Goal: Task Accomplishment & Management: Use online tool/utility

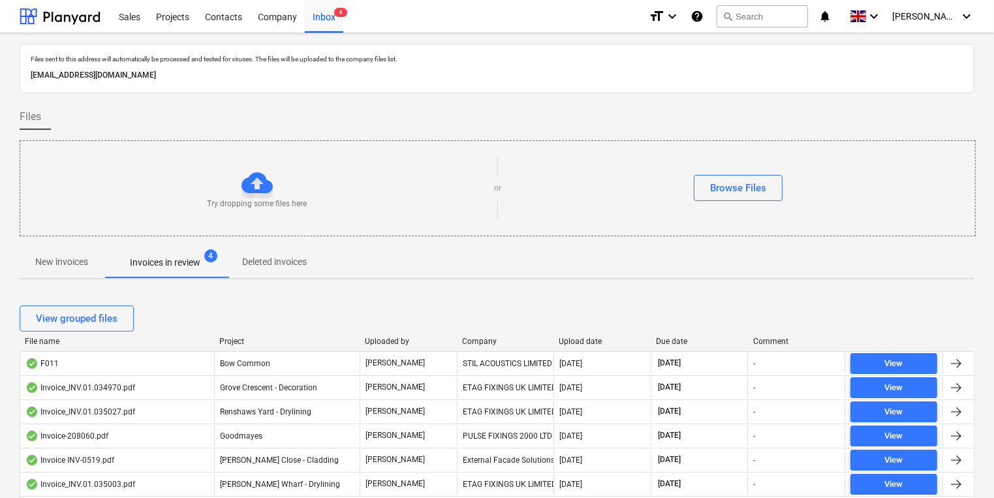
click at [41, 272] on span "New invoices" at bounding box center [62, 262] width 84 height 22
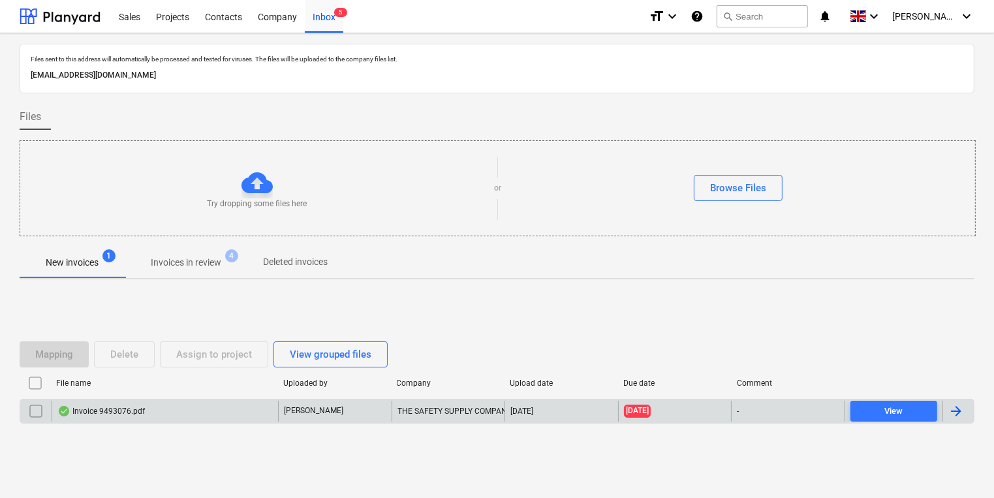
click at [256, 414] on div "Invoice 9493076.pdf" at bounding box center [165, 411] width 226 height 21
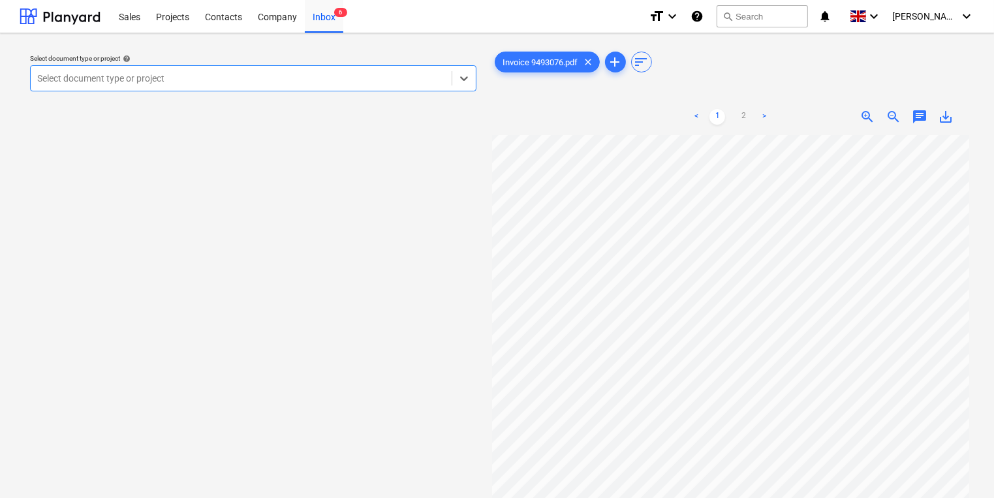
scroll to position [25, 0]
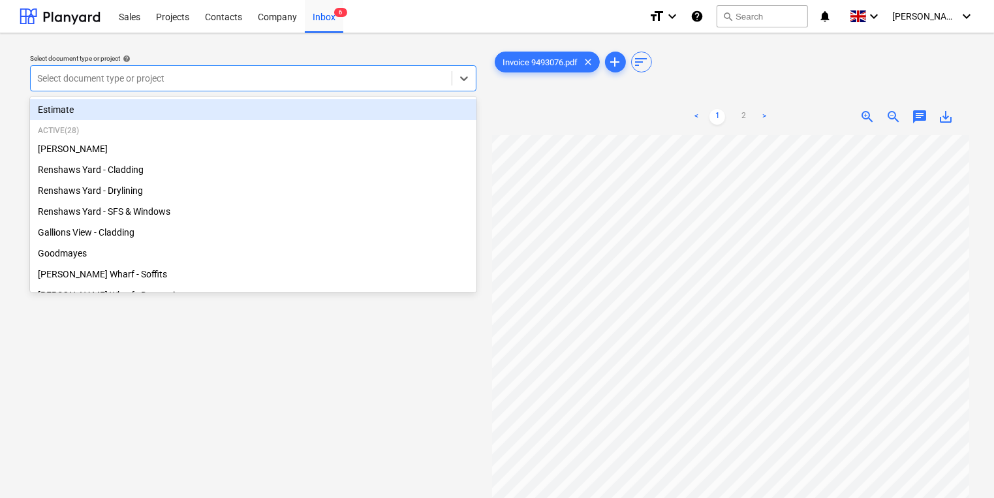
click at [238, 91] on div "Select document type or project" at bounding box center [253, 78] width 446 height 26
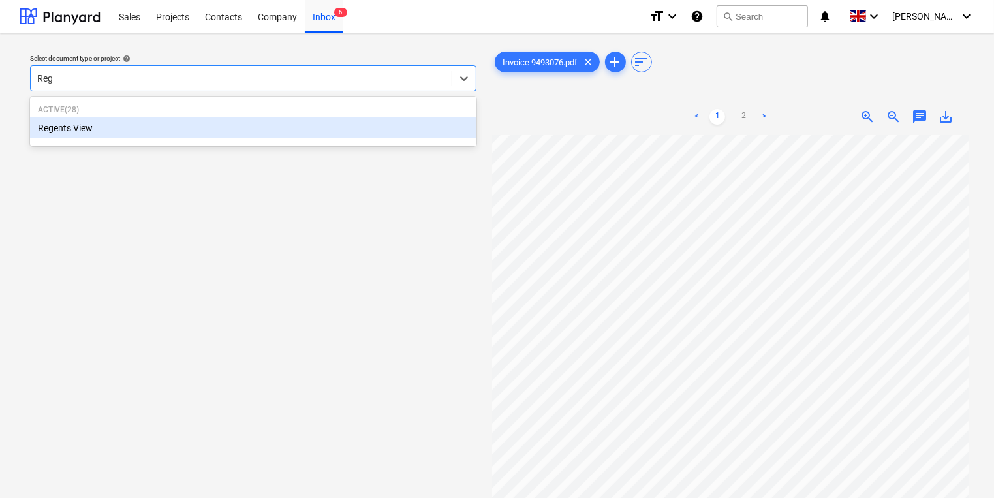
type input "Rege"
click at [258, 122] on div "Regents View" at bounding box center [253, 127] width 446 height 21
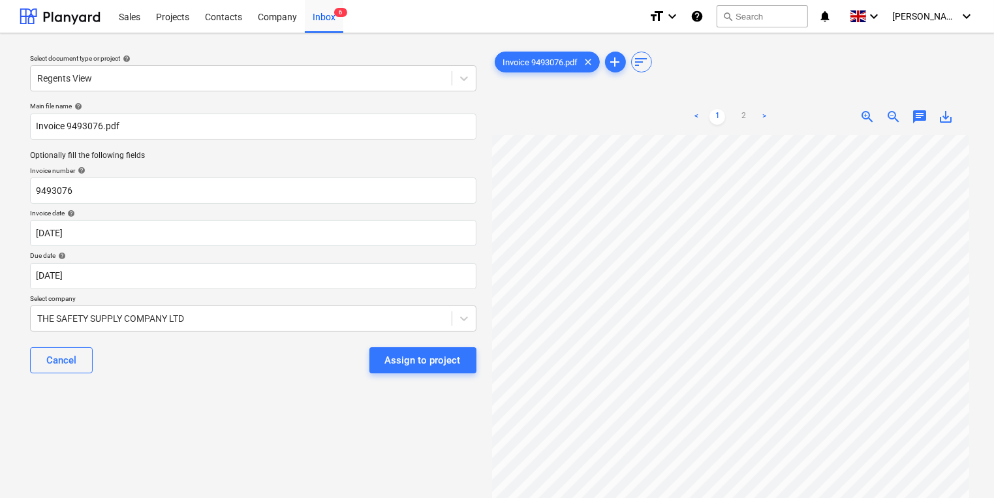
click at [91, 392] on div "Select document type or project help Regents View Main file name help Invoice 9…" at bounding box center [253, 323] width 467 height 558
click at [431, 367] on div "Assign to project" at bounding box center [423, 360] width 76 height 17
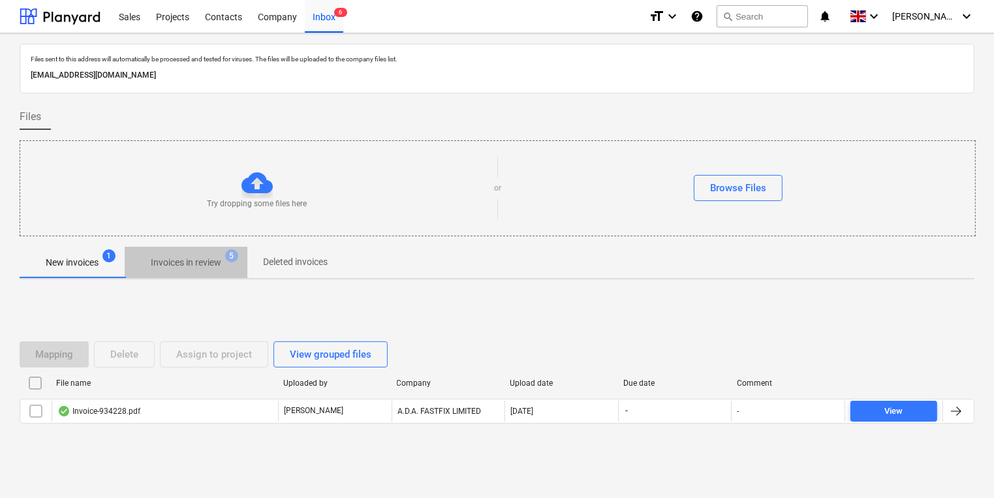
click at [225, 255] on span "Invoices in review 5" at bounding box center [186, 262] width 123 height 23
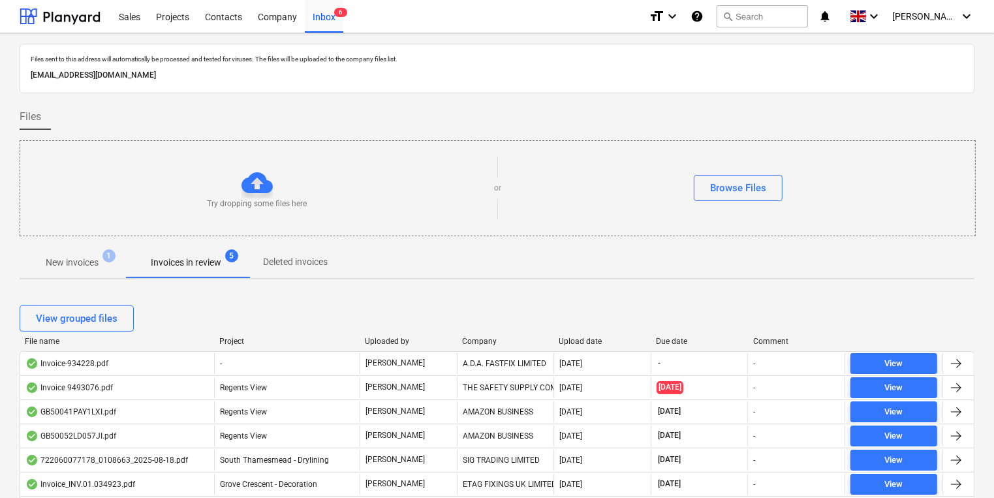
drag, startPoint x: 108, startPoint y: 245, endPoint x: 99, endPoint y: 253, distance: 12.0
drag, startPoint x: 99, startPoint y: 253, endPoint x: 89, endPoint y: 264, distance: 15.2
click at [89, 264] on p "New invoices" at bounding box center [72, 263] width 53 height 14
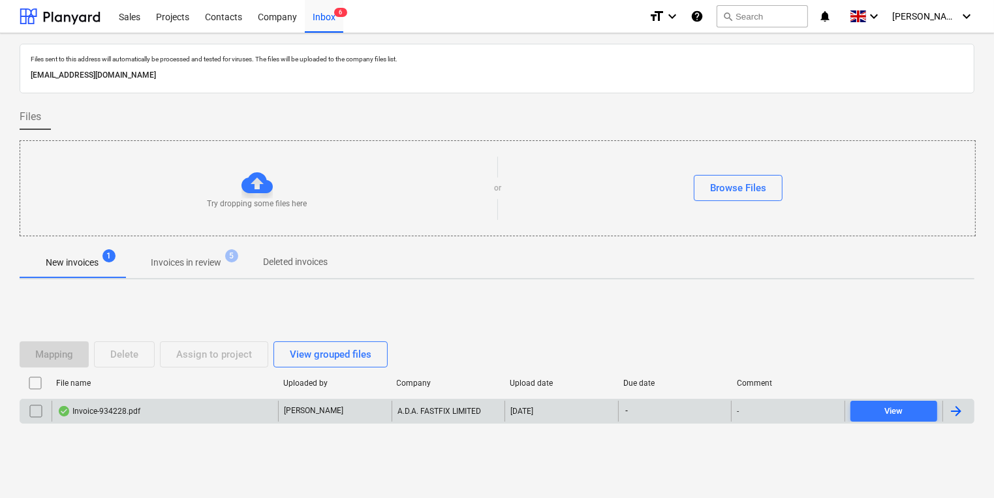
click at [132, 413] on div "Invoice-934228.pdf" at bounding box center [98, 411] width 83 height 10
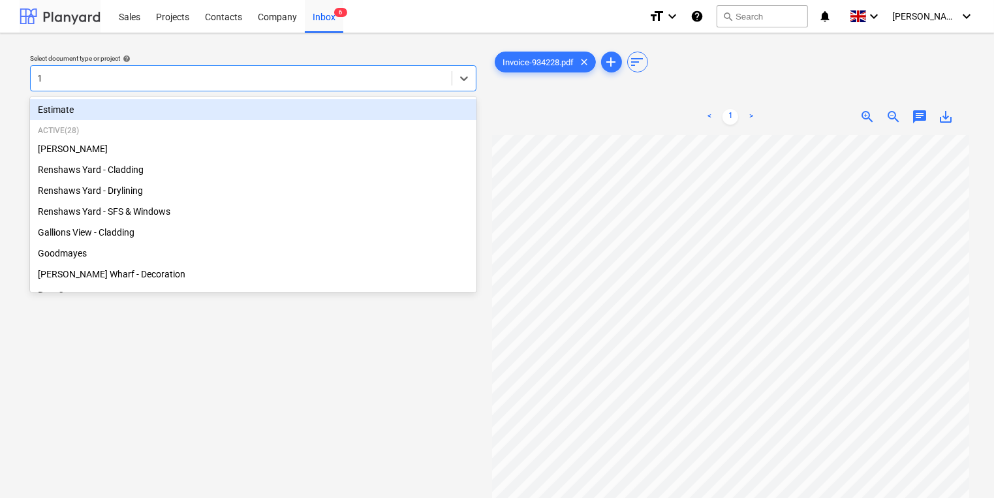
type input "19"
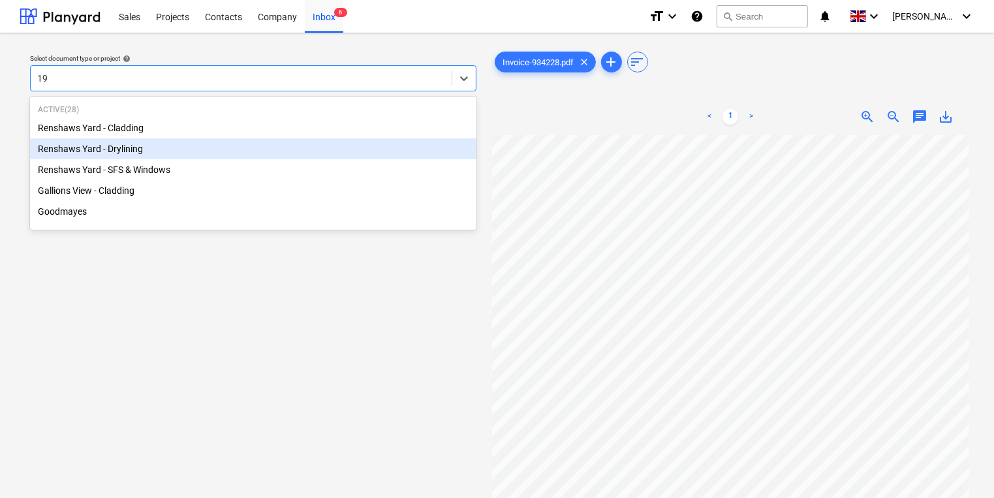
click at [253, 149] on div "Renshaws Yard - Drylining" at bounding box center [253, 148] width 446 height 21
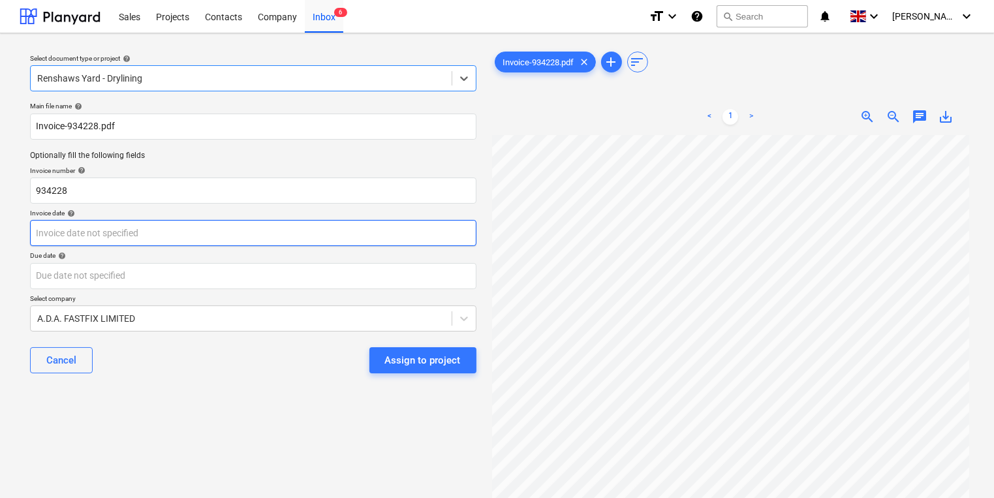
click at [251, 238] on body "Sales Projects Contacts Company Inbox 6 format_size keyboard_arrow_down help se…" at bounding box center [497, 249] width 994 height 498
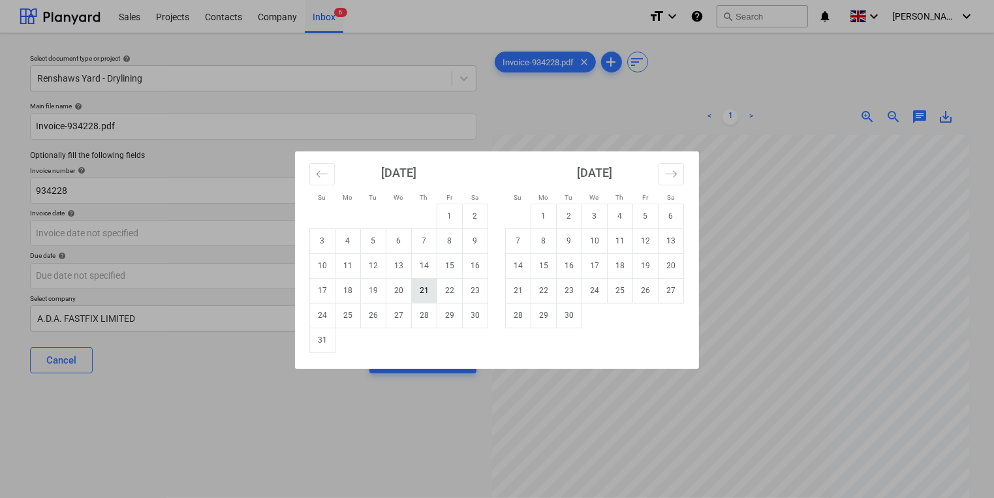
click at [422, 292] on td "21" at bounding box center [424, 290] width 25 height 25
type input "[DATE]"
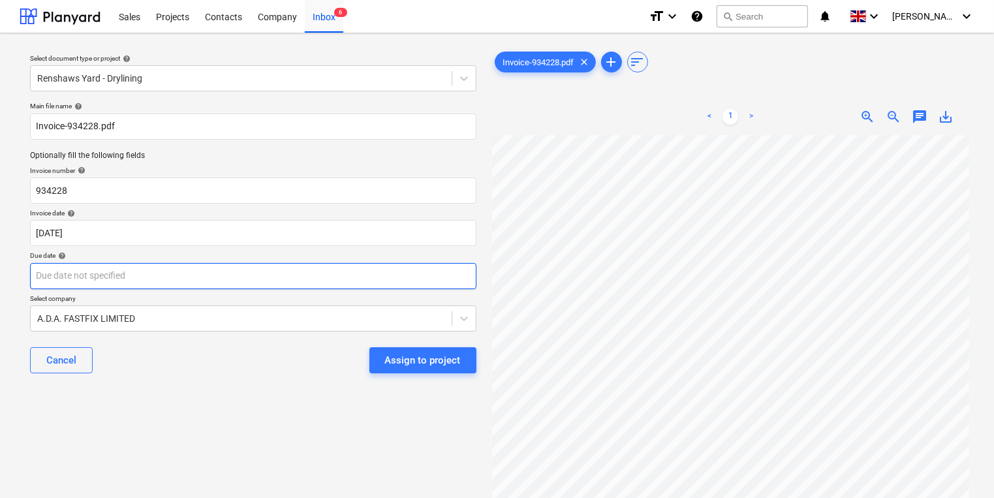
click at [360, 285] on body "Sales Projects Contacts Company Inbox 6 format_size keyboard_arrow_down help se…" at bounding box center [497, 249] width 994 height 498
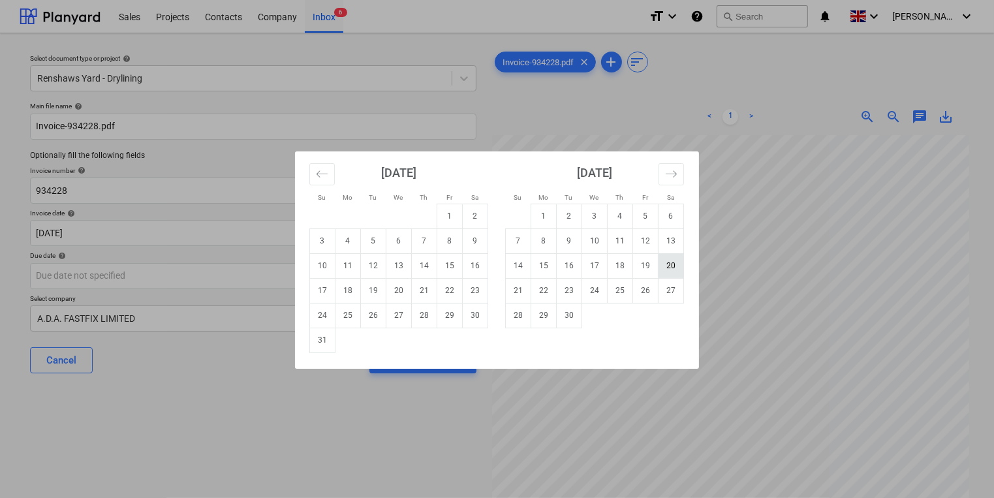
click at [674, 272] on td "20" at bounding box center [671, 265] width 25 height 25
type input "[DATE]"
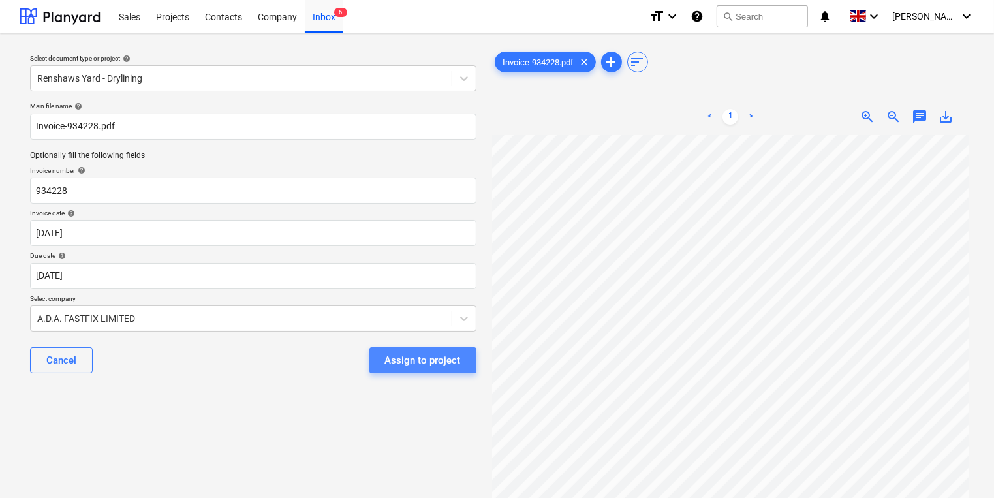
click at [412, 364] on div "Assign to project" at bounding box center [423, 360] width 76 height 17
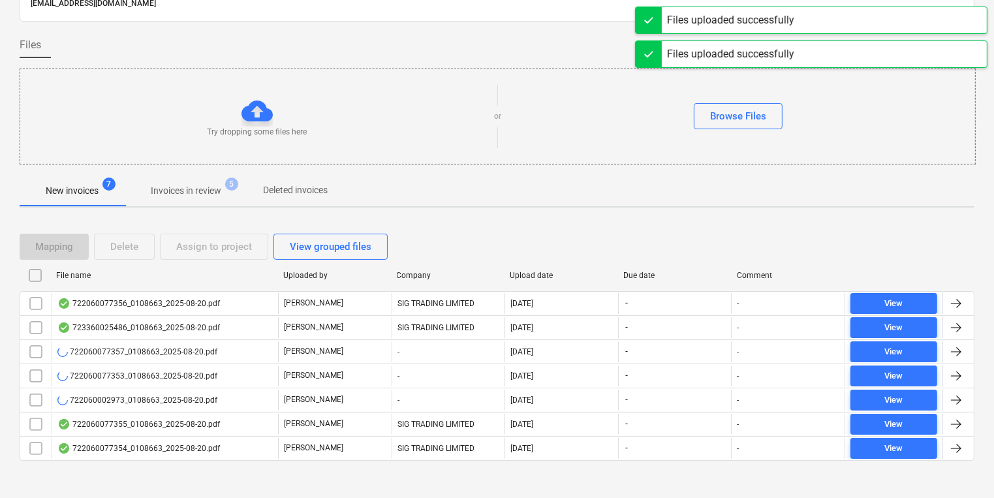
scroll to position [79, 0]
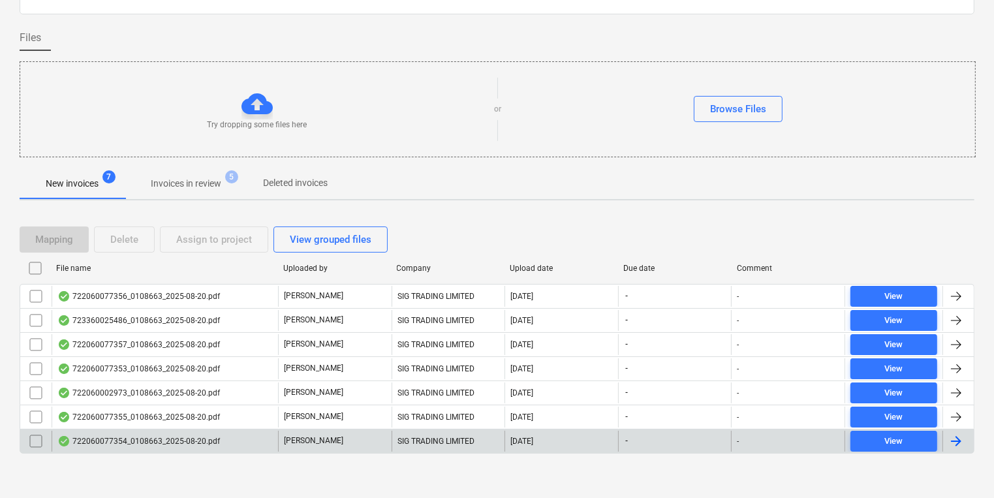
click at [154, 436] on div "722060077354_0108663_2025-08-20.pdf" at bounding box center [138, 441] width 163 height 10
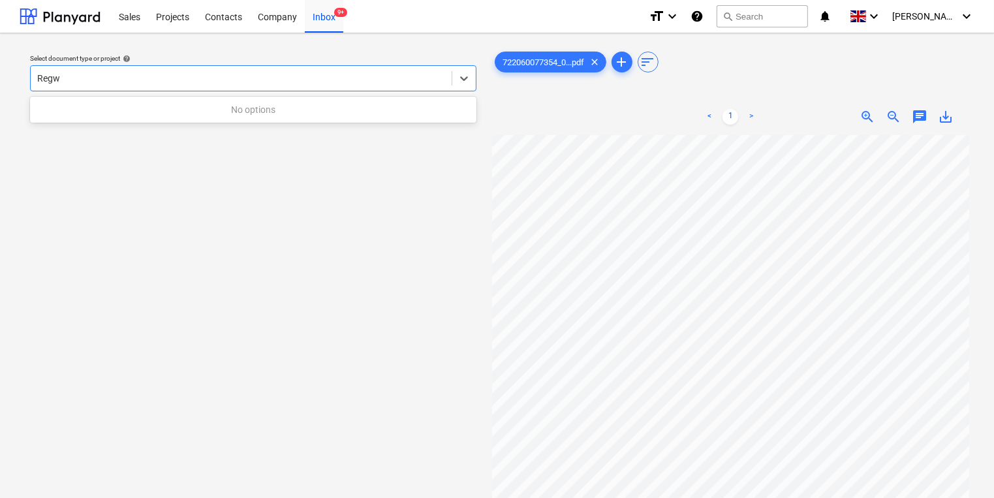
type input "Reg"
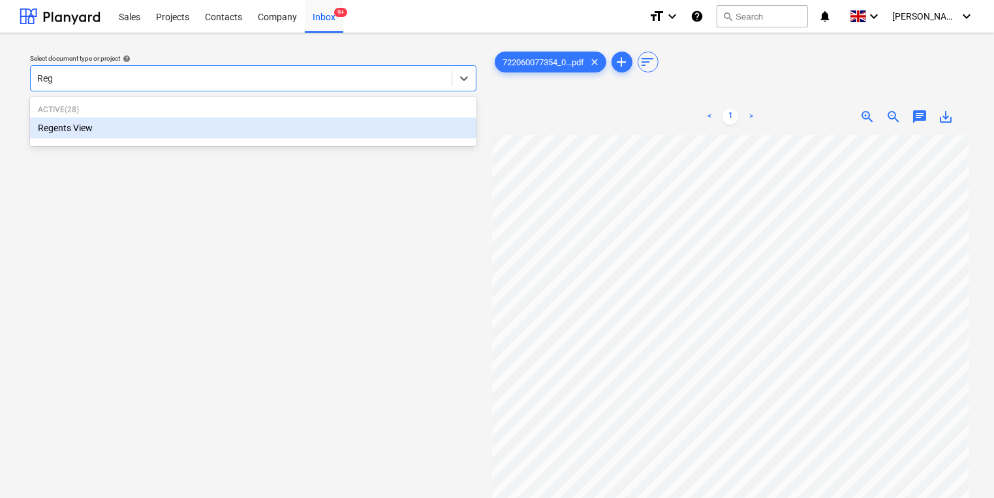
click at [119, 125] on div "Regents View" at bounding box center [253, 127] width 446 height 21
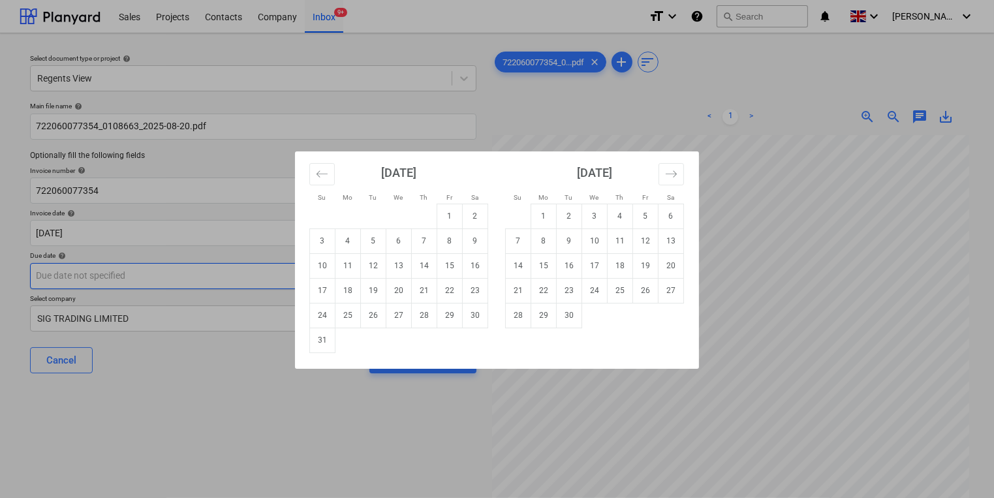
click at [352, 273] on body "Sales Projects Contacts Company Inbox 9+ format_size keyboard_arrow_down help s…" at bounding box center [497, 249] width 994 height 498
click at [845, 363] on div "Su Mo Tu We Th Fr Sa Su Mo Tu We Th Fr Sa [DATE] 1 2 3 4 5 6 7 8 9 10 11 12 13 …" at bounding box center [497, 249] width 994 height 498
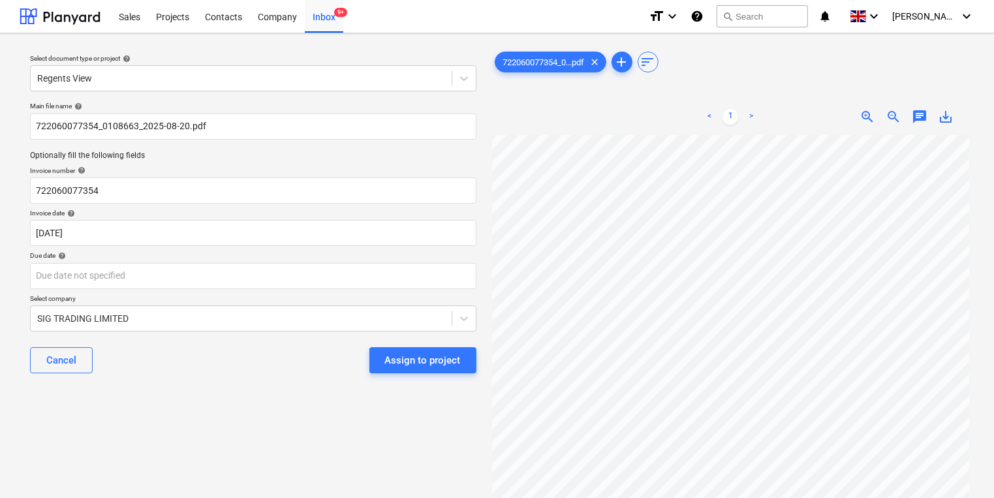
scroll to position [104, 0]
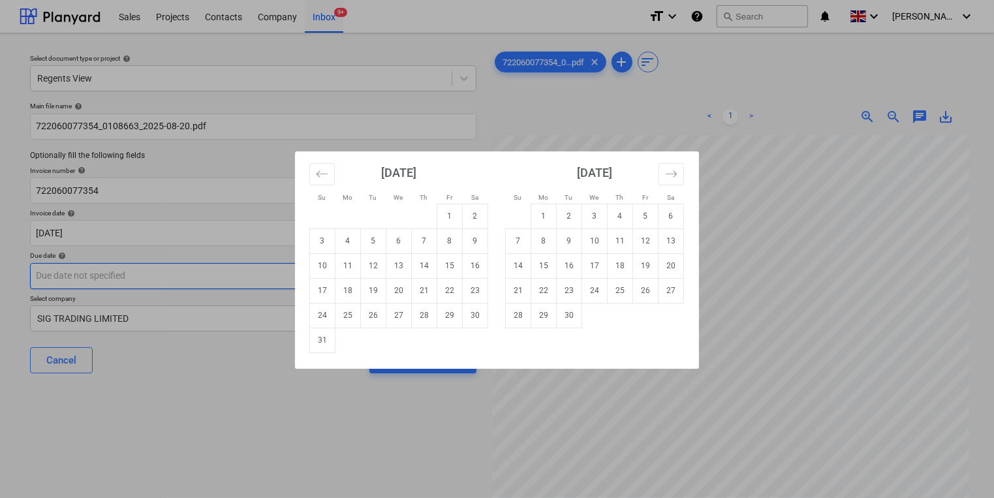
click at [183, 277] on body "Sales Projects Contacts Company Inbox 9+ format_size keyboard_arrow_down help s…" at bounding box center [497, 249] width 994 height 498
click at [614, 271] on td "18" at bounding box center [620, 265] width 25 height 25
type input "[DATE]"
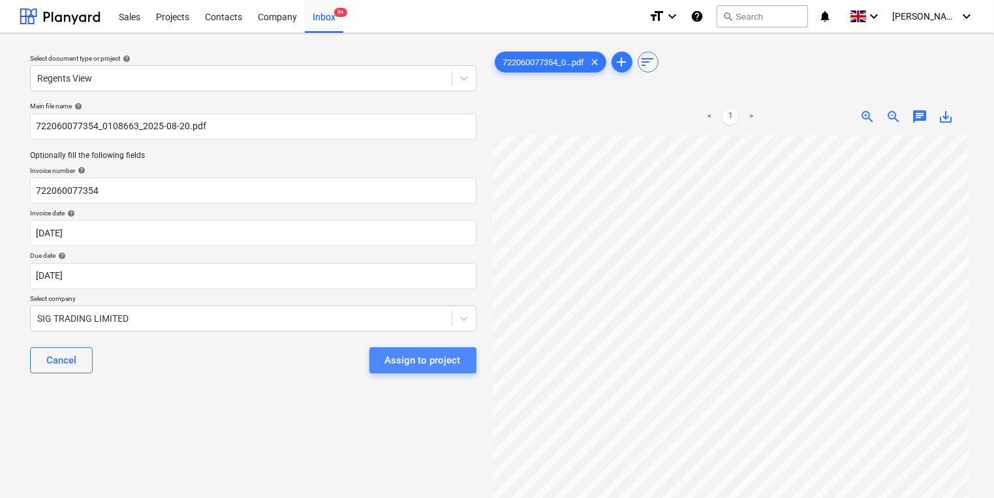
click at [459, 358] on div "Assign to project" at bounding box center [423, 360] width 76 height 17
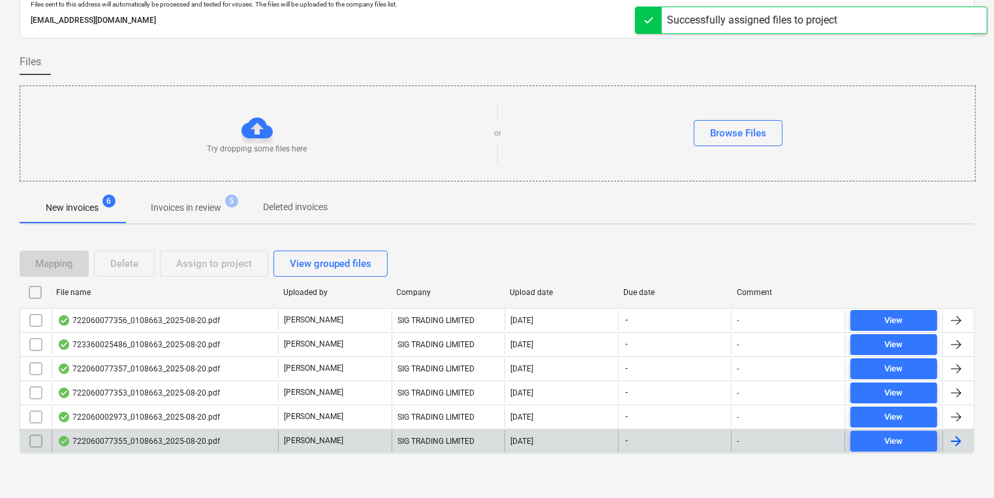
click at [144, 436] on div "722060077355_0108663_2025-08-20.pdf" at bounding box center [138, 441] width 163 height 10
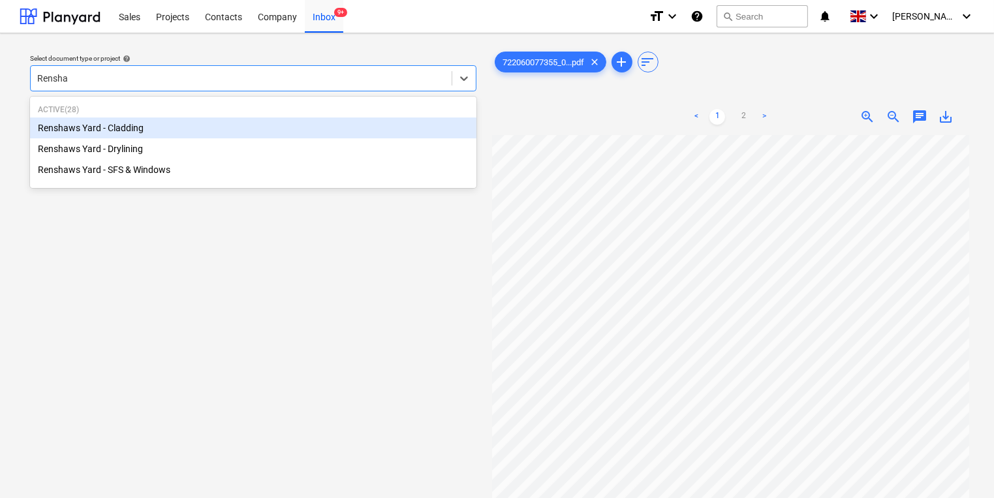
type input "[PERSON_NAME]"
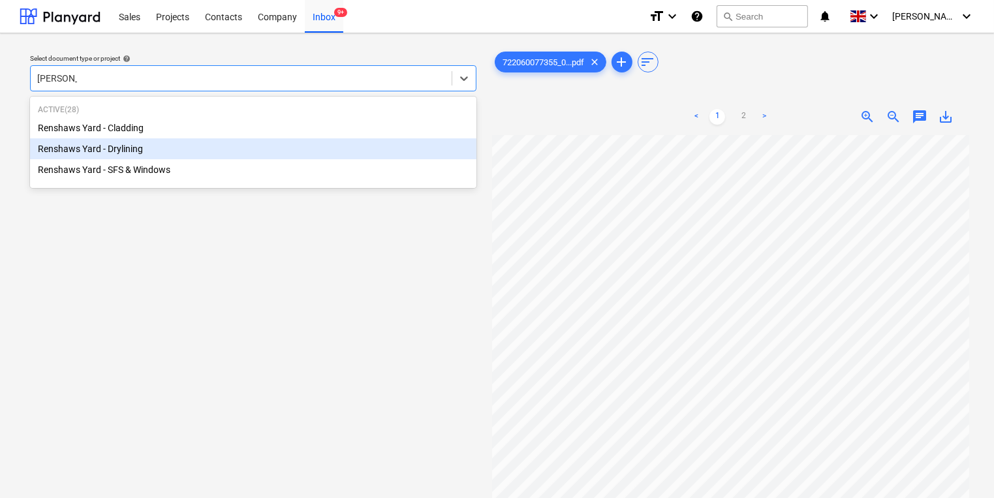
click at [256, 143] on div "Renshaws Yard - Drylining" at bounding box center [253, 148] width 446 height 21
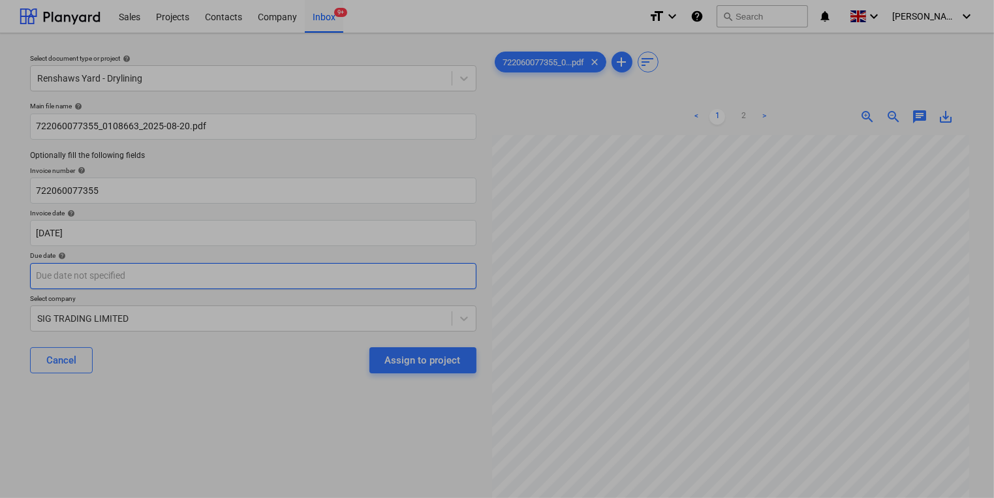
click at [227, 282] on body "Sales Projects Contacts Company Inbox 9+ format_size keyboard_arrow_down help s…" at bounding box center [497, 249] width 994 height 498
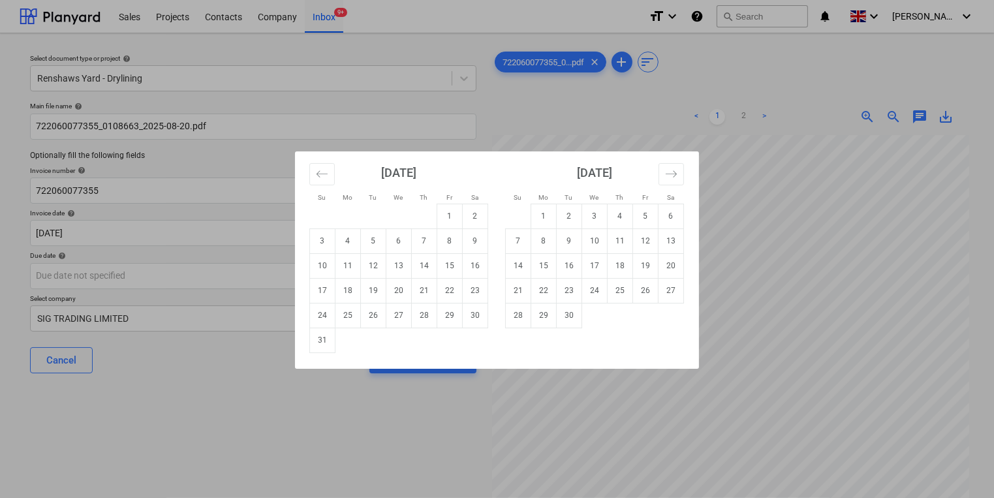
click at [264, 410] on div "Su Mo Tu We Th Fr Sa Su Mo Tu We Th Fr Sa [DATE] 1 2 3 4 5 6 7 8 9 10 11 12 13 …" at bounding box center [497, 249] width 994 height 498
click at [267, 276] on body "Sales Projects Contacts Company Inbox 9+ format_size keyboard_arrow_down help s…" at bounding box center [497, 249] width 994 height 498
click at [388, 288] on td "20" at bounding box center [398, 290] width 25 height 25
type input "[DATE]"
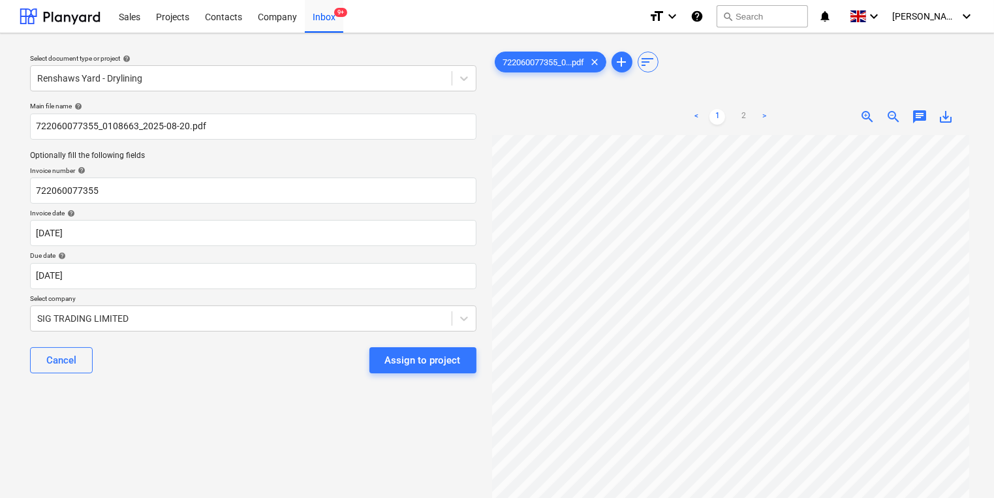
click at [242, 383] on div "Cancel Assign to project" at bounding box center [253, 360] width 446 height 47
click at [439, 350] on button "Assign to project" at bounding box center [422, 360] width 107 height 26
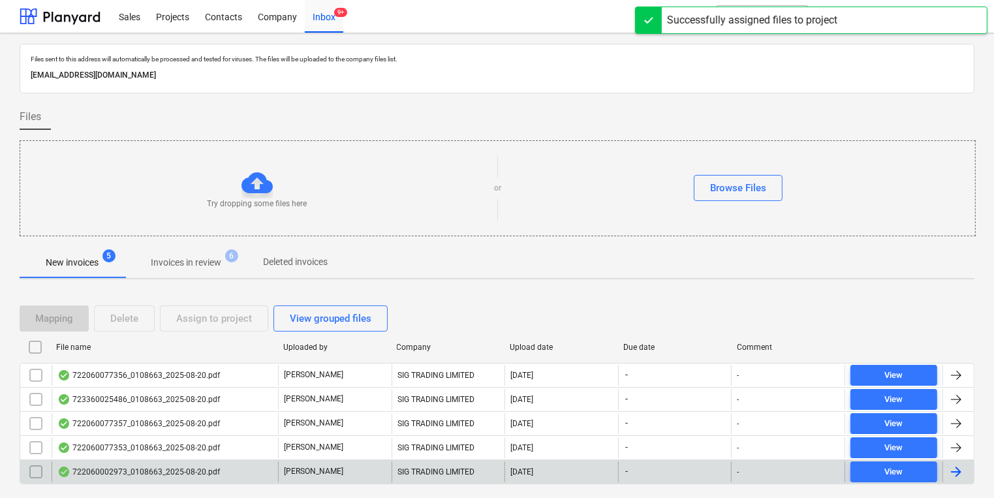
click at [150, 471] on div "722060002973_0108663_2025-08-20.pdf" at bounding box center [138, 472] width 163 height 10
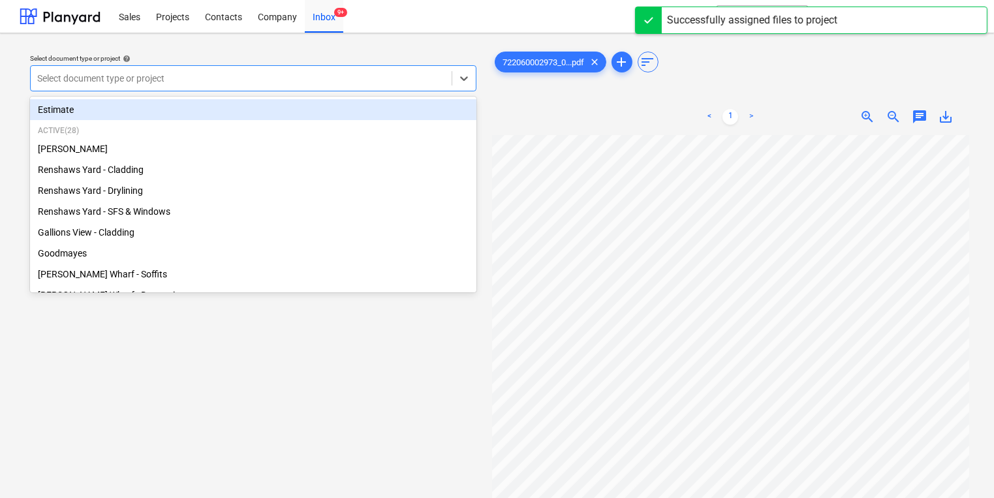
click at [326, 80] on div at bounding box center [241, 78] width 408 height 13
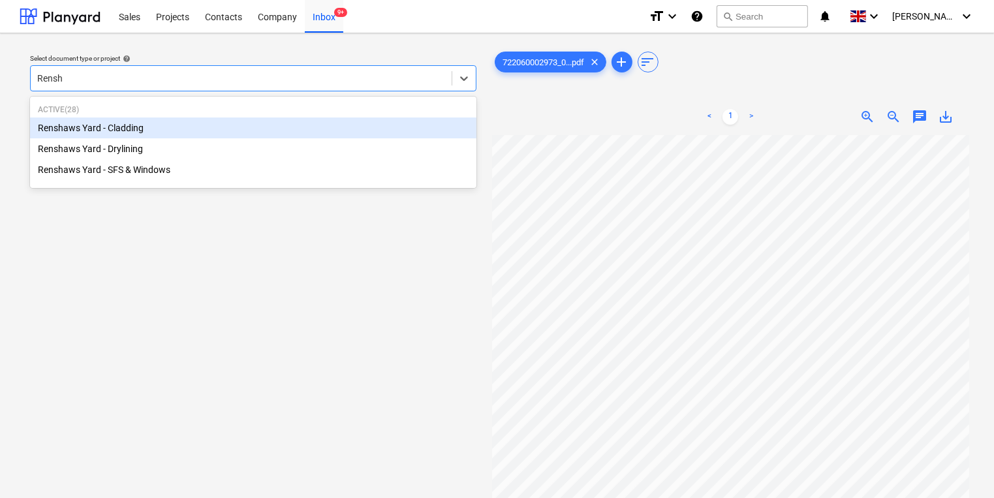
type input "Rensha"
click at [338, 125] on div "Renshaws Yard - Cladding" at bounding box center [253, 127] width 446 height 21
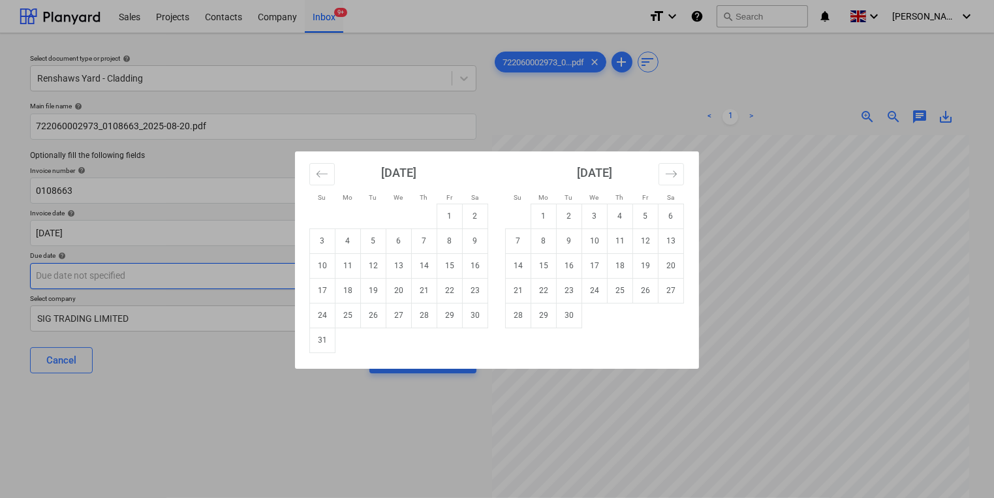
click at [272, 268] on body "Sales Projects Contacts Company Inbox 9+ format_size keyboard_arrow_down help s…" at bounding box center [497, 249] width 994 height 498
click at [272, 268] on div "Su Mo Tu We Th Fr Sa Su Mo Tu We Th Fr Sa [DATE] 1 2 3 4 5 6 7 8 9 10 11 12 13 …" at bounding box center [497, 249] width 994 height 498
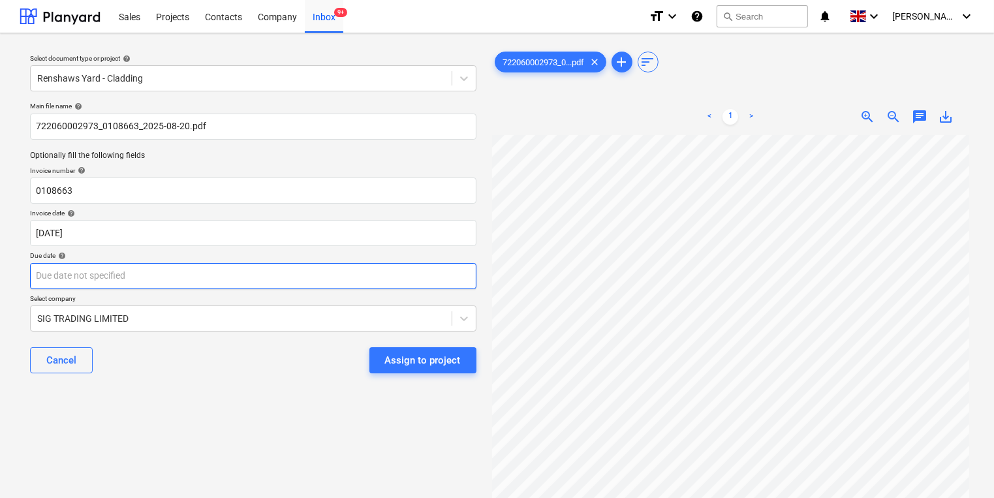
click at [272, 264] on body "Sales Projects Contacts Company Inbox 9+ format_size keyboard_arrow_down help s…" at bounding box center [497, 249] width 994 height 498
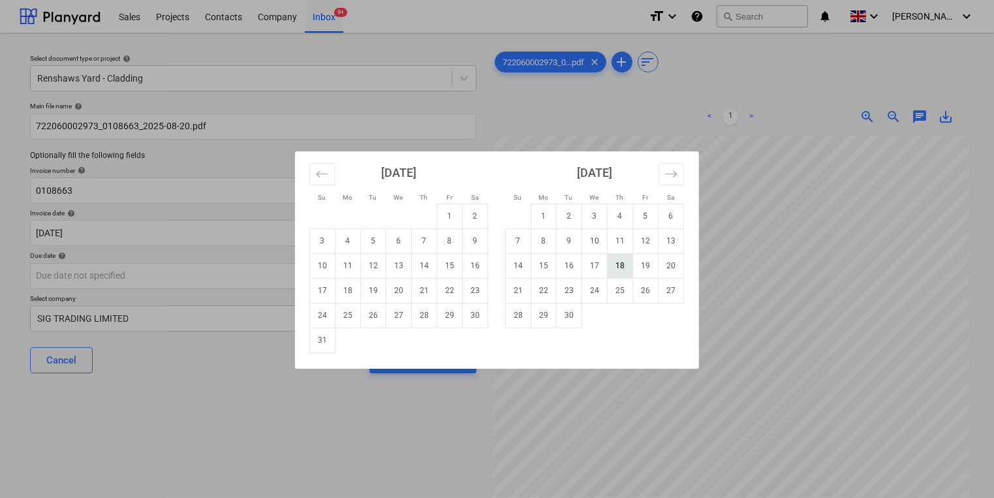
click at [618, 267] on td "18" at bounding box center [620, 265] width 25 height 25
type input "[DATE]"
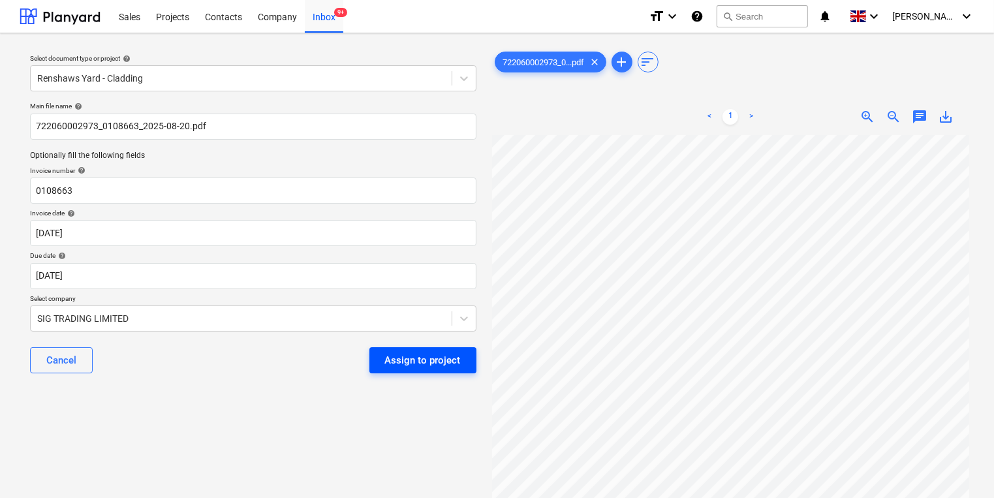
click at [450, 357] on div "Assign to project" at bounding box center [423, 360] width 76 height 17
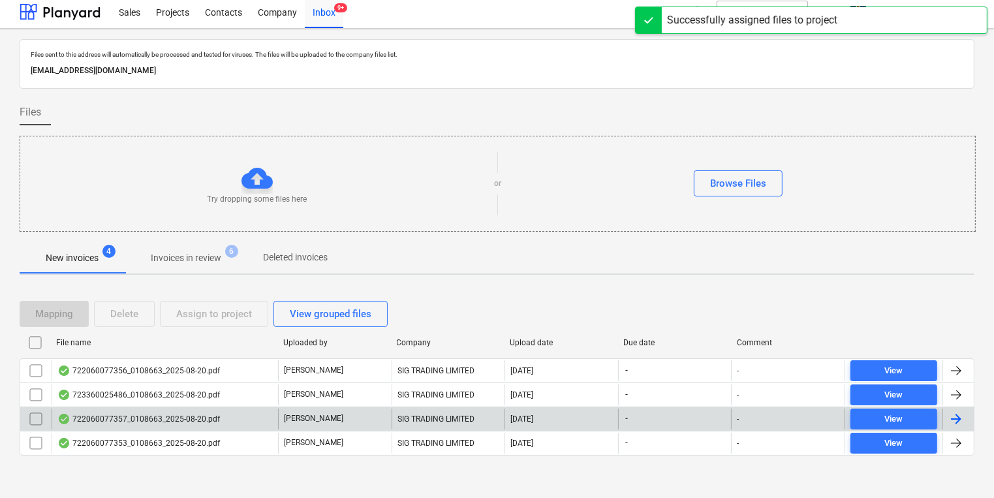
scroll to position [7, 0]
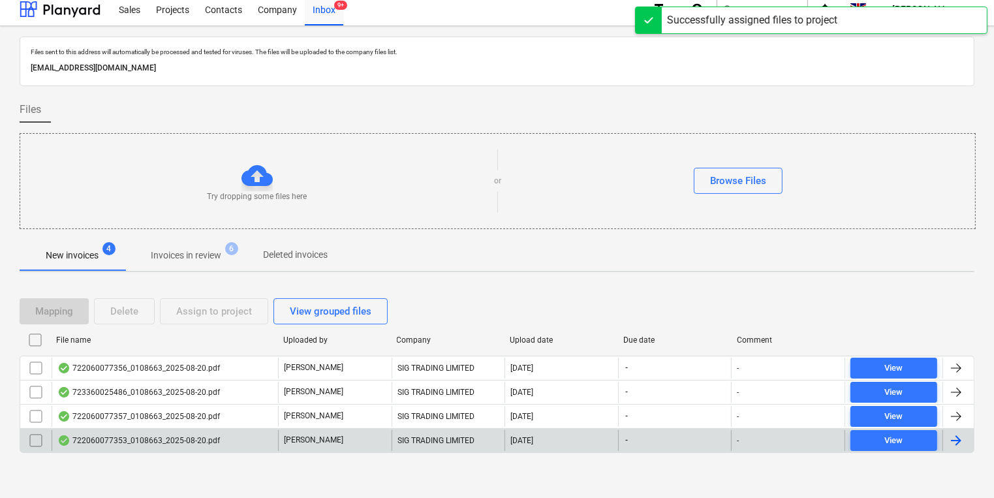
click at [205, 444] on div "722060077353_0108663_2025-08-20.pdf" at bounding box center [165, 440] width 226 height 21
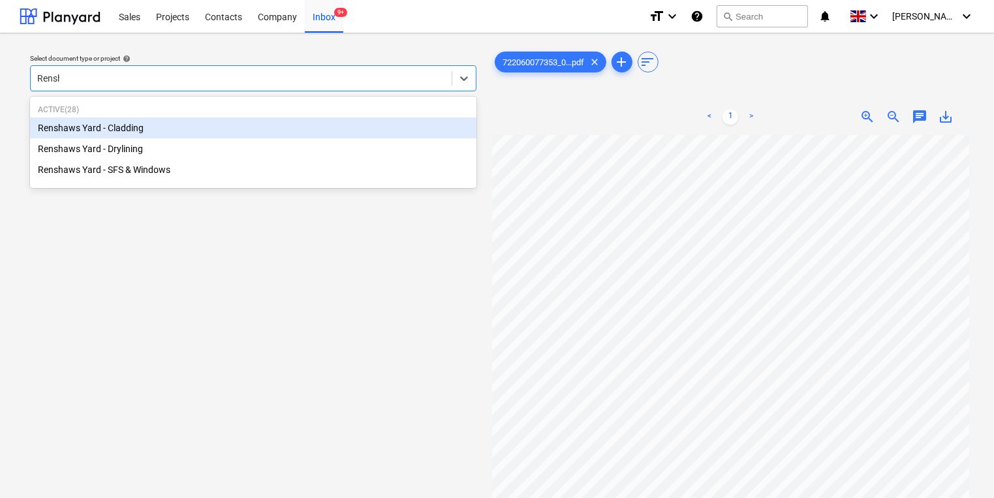
type input "[PERSON_NAME]"
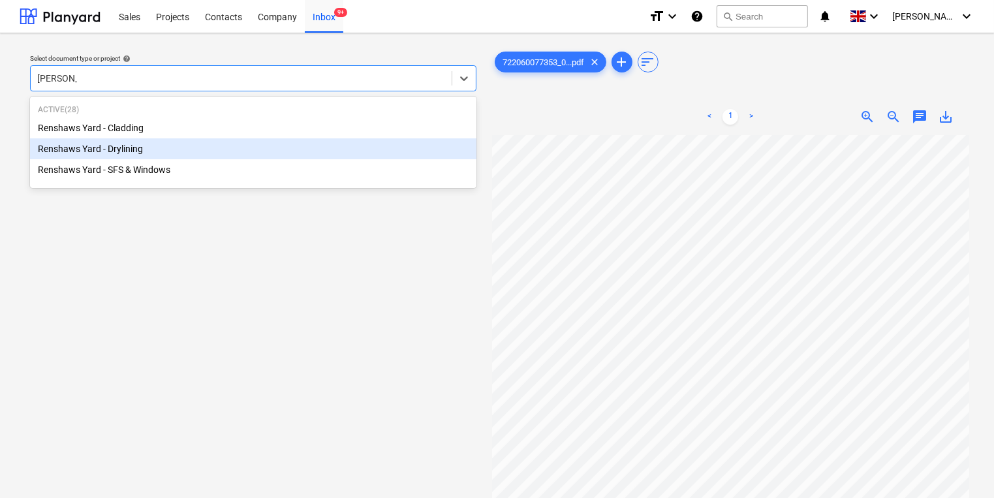
click at [146, 149] on div "Renshaws Yard - Drylining" at bounding box center [253, 148] width 446 height 21
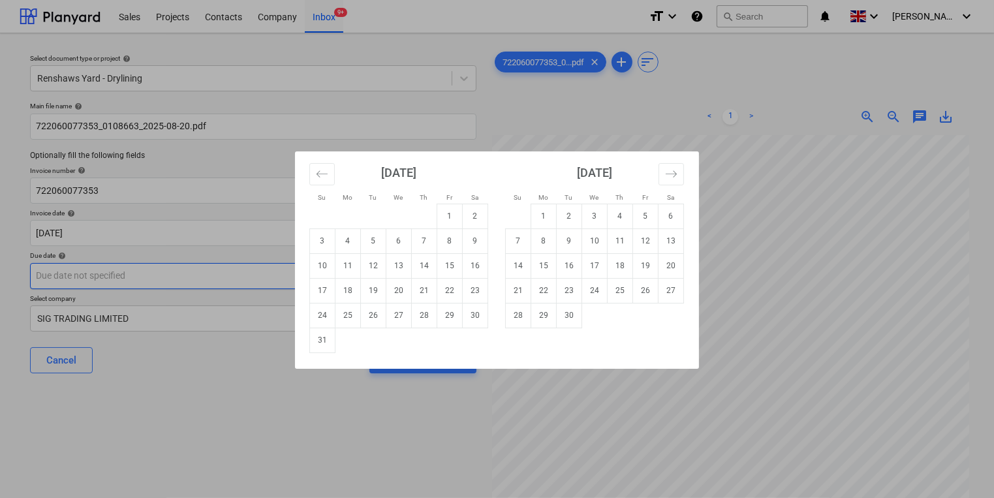
click at [164, 272] on body "Sales Projects Contacts Company Inbox 9+ format_size keyboard_arrow_down help s…" at bounding box center [497, 249] width 994 height 498
click at [627, 268] on td "18" at bounding box center [620, 265] width 25 height 25
type input "[DATE]"
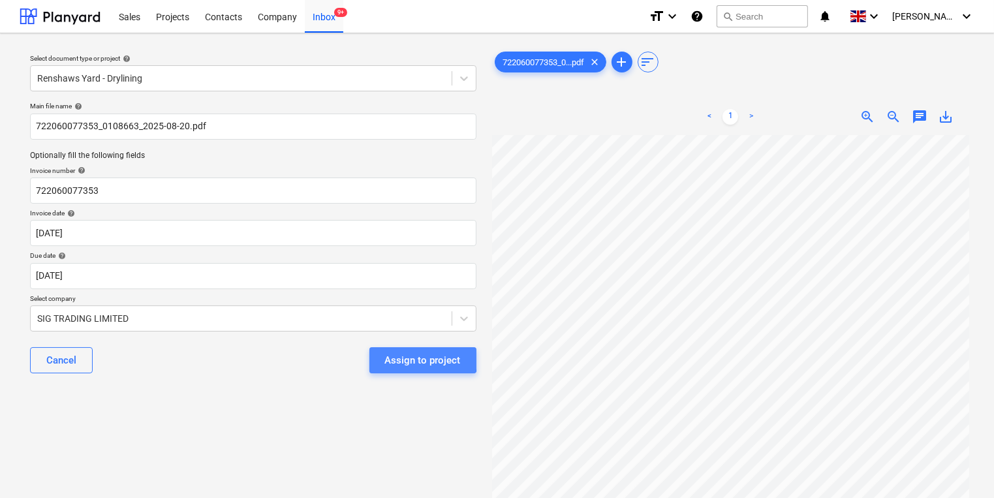
click at [379, 358] on button "Assign to project" at bounding box center [422, 360] width 107 height 26
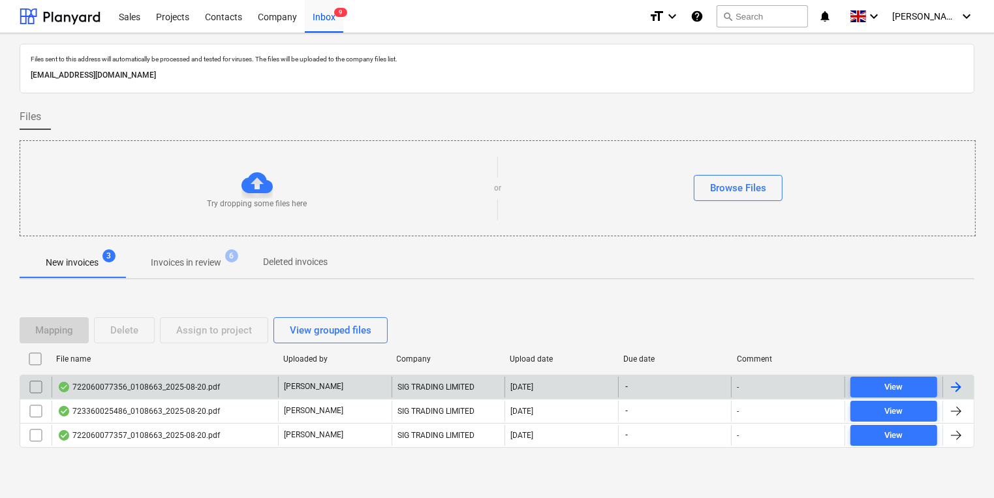
click at [126, 391] on div "722060077356_0108663_2025-08-20.pdf" at bounding box center [138, 387] width 163 height 10
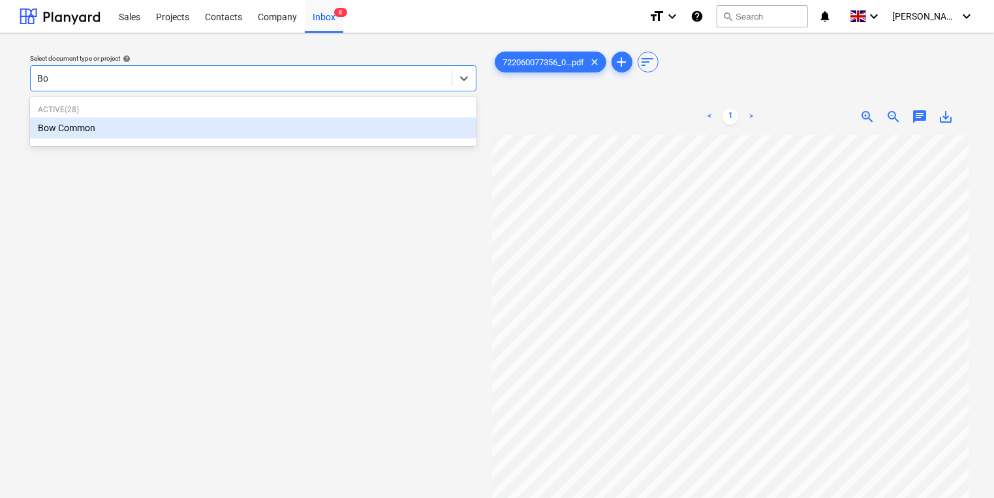
type input "Bow"
click at [434, 121] on div "Bow Common" at bounding box center [253, 127] width 446 height 21
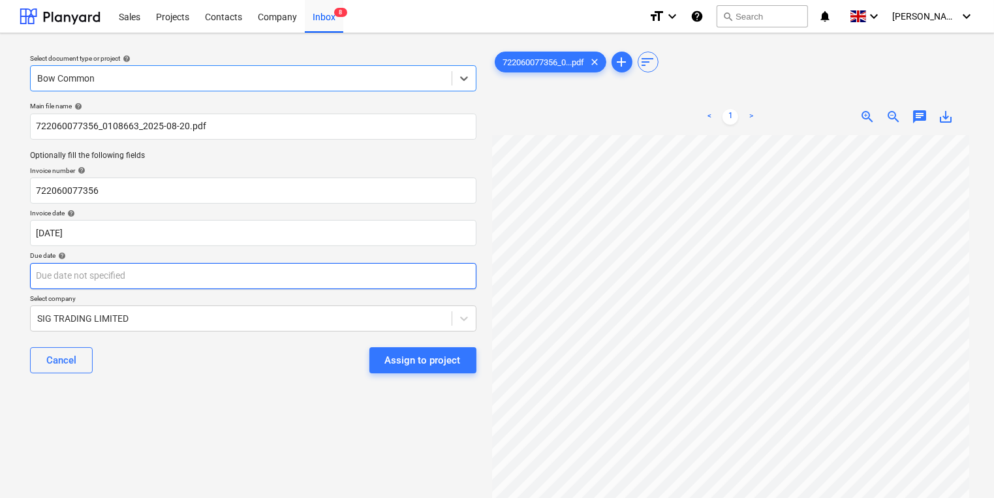
click at [367, 275] on body "Sales Projects Contacts Company Inbox 8 format_size keyboard_arrow_down help se…" at bounding box center [497, 249] width 994 height 498
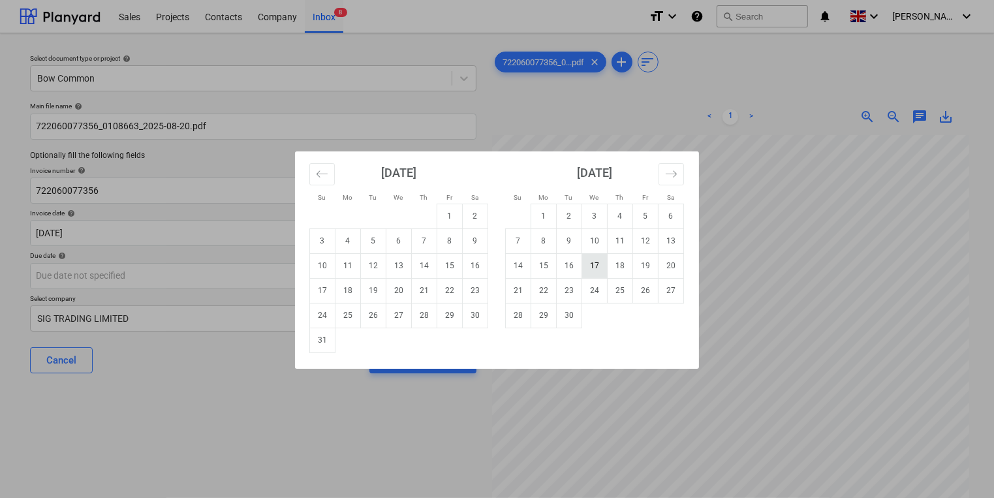
click at [585, 268] on td "17" at bounding box center [594, 265] width 25 height 25
type input "[DATE]"
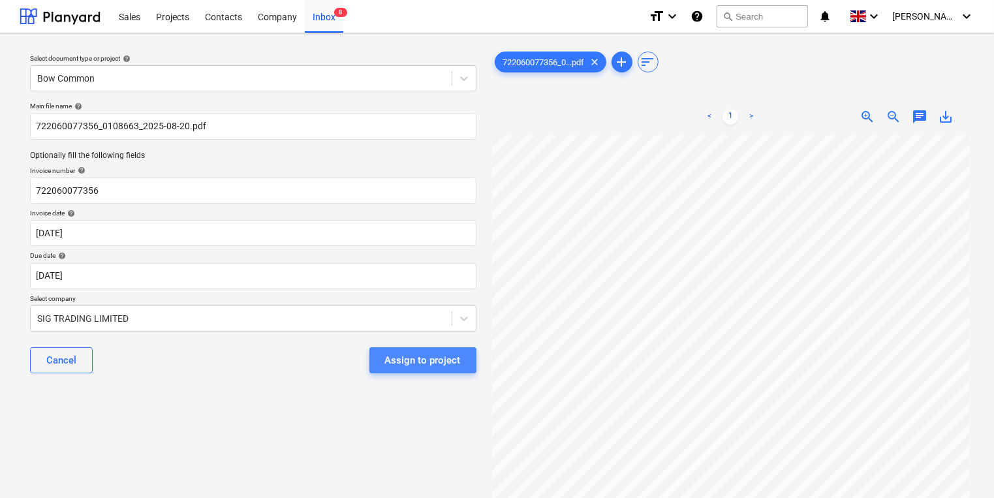
click at [439, 354] on div "Assign to project" at bounding box center [423, 360] width 76 height 17
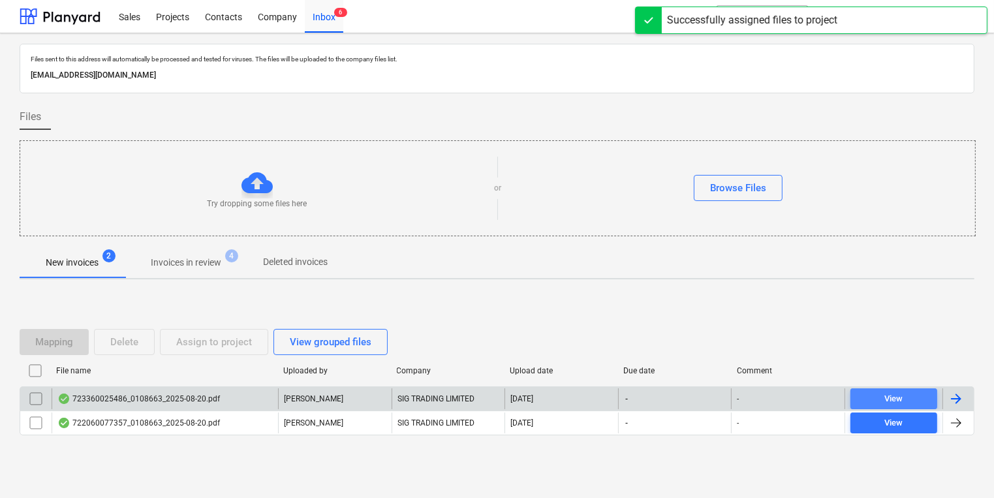
click at [912, 402] on span "View" at bounding box center [894, 399] width 76 height 15
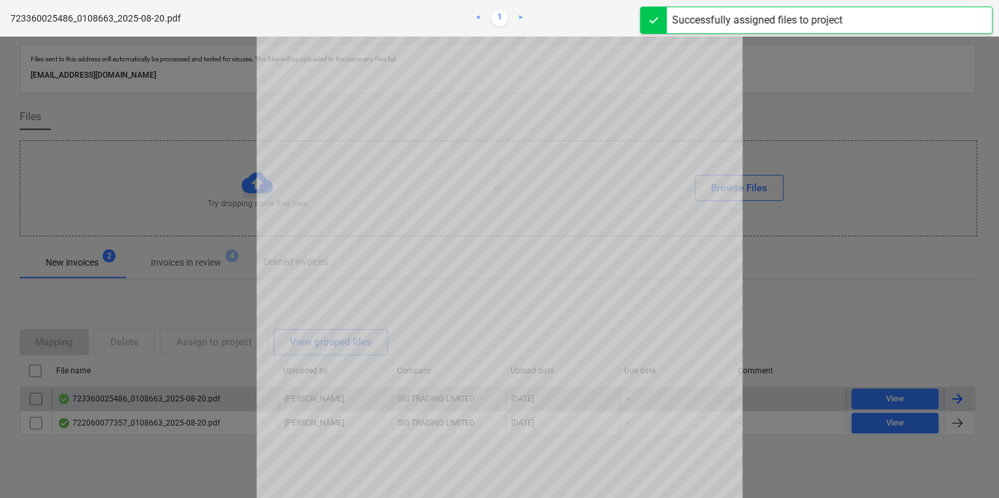
click at [817, 363] on div at bounding box center [499, 267] width 999 height 461
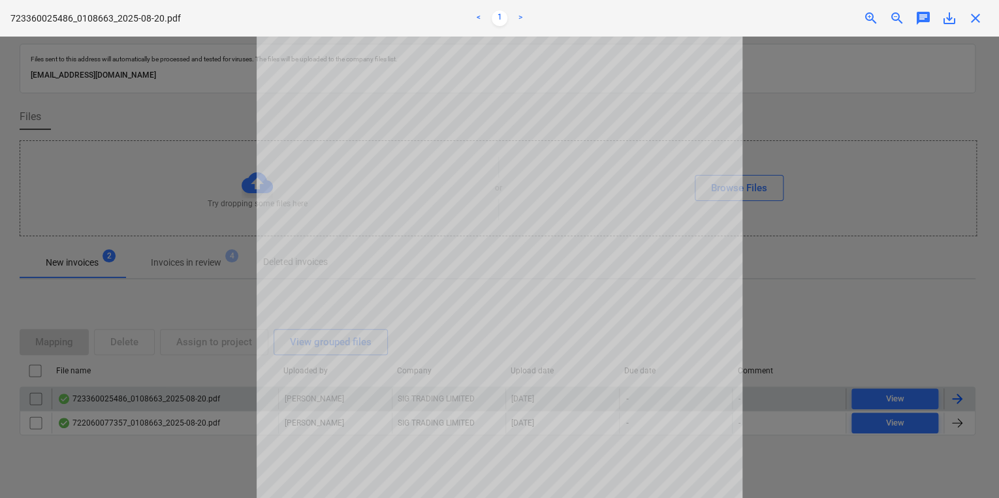
click at [14, 240] on div at bounding box center [499, 267] width 999 height 461
click at [50, 242] on div at bounding box center [499, 267] width 999 height 461
click at [52, 241] on div at bounding box center [499, 267] width 999 height 461
click at [980, 30] on div "723360025486_0108663_2025-08-20.pdf < 1 > zoom_in zoom_out chat 0 save_alt close" at bounding box center [499, 18] width 999 height 37
click at [979, 23] on span "close" at bounding box center [975, 18] width 16 height 16
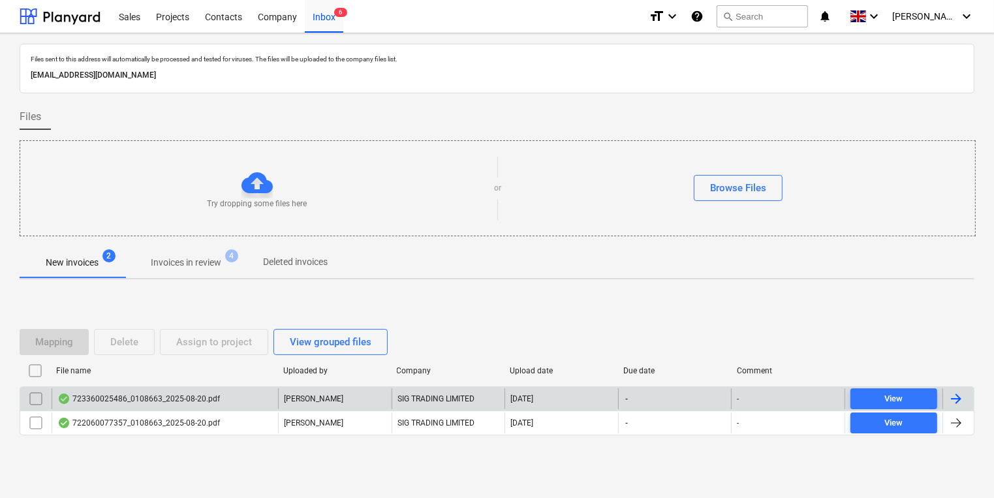
click at [277, 401] on div "723360025486_0108663_2025-08-20.pdf" at bounding box center [165, 398] width 226 height 21
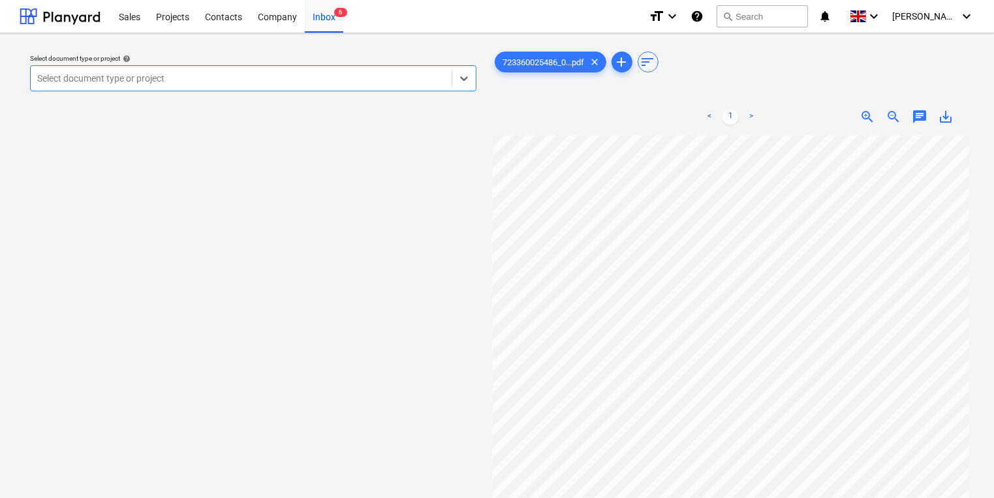
click at [253, 75] on div at bounding box center [241, 78] width 408 height 13
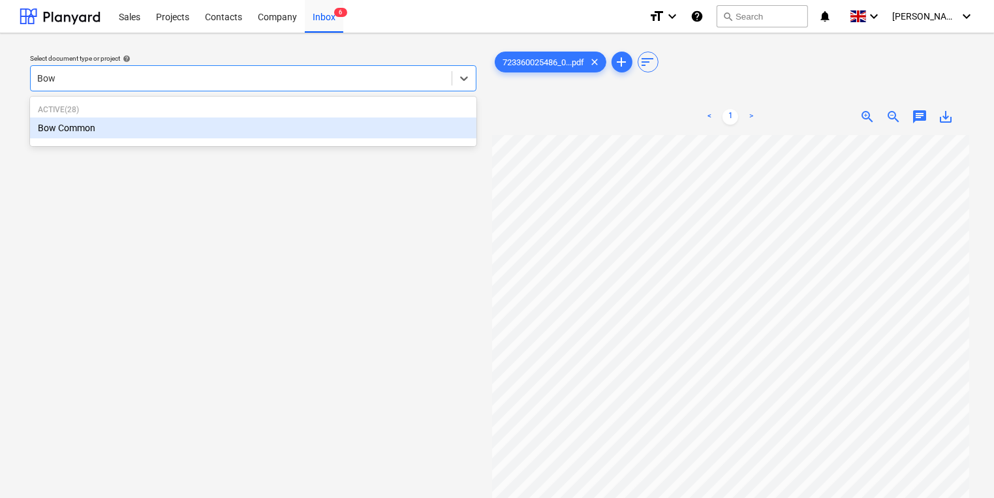
type input "Bow"
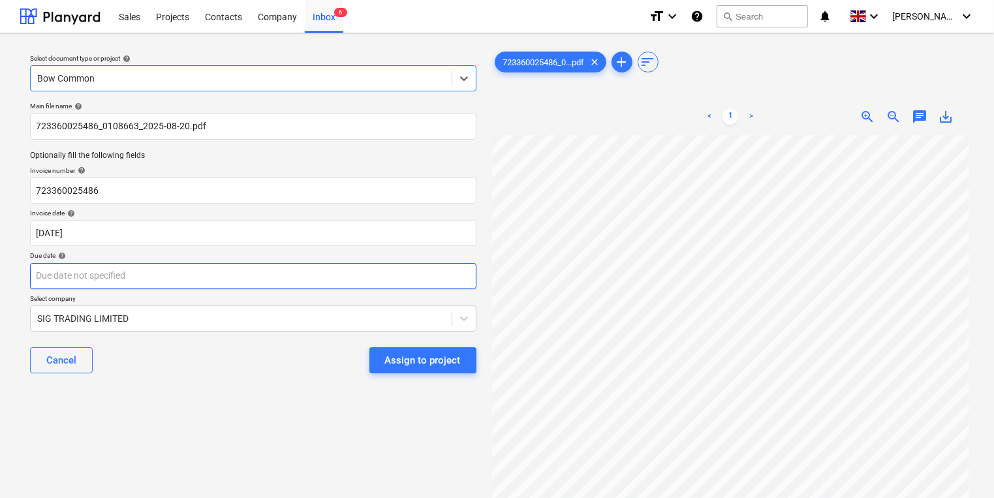
click at [387, 266] on body "Sales Projects Contacts Company Inbox 6 format_size keyboard_arrow_down help se…" at bounding box center [497, 249] width 994 height 498
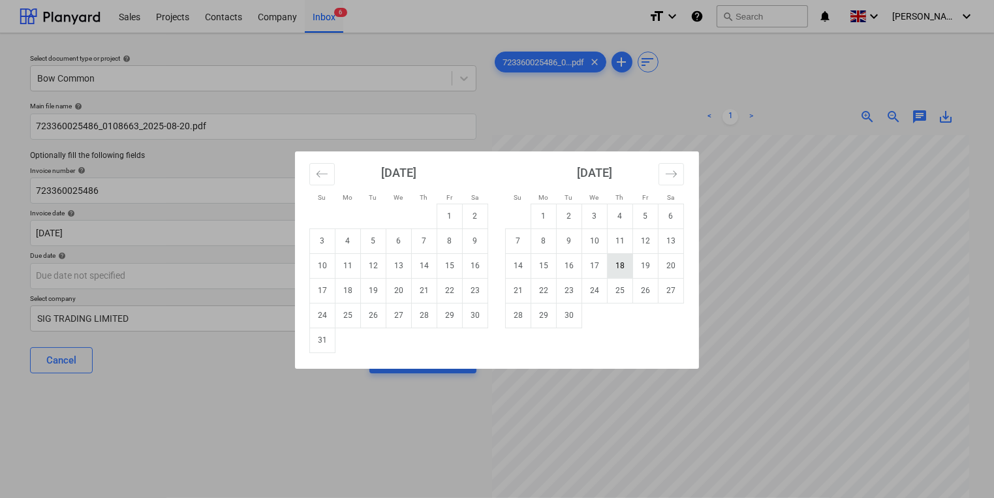
click at [608, 269] on td "18" at bounding box center [620, 265] width 25 height 25
type input "[DATE]"
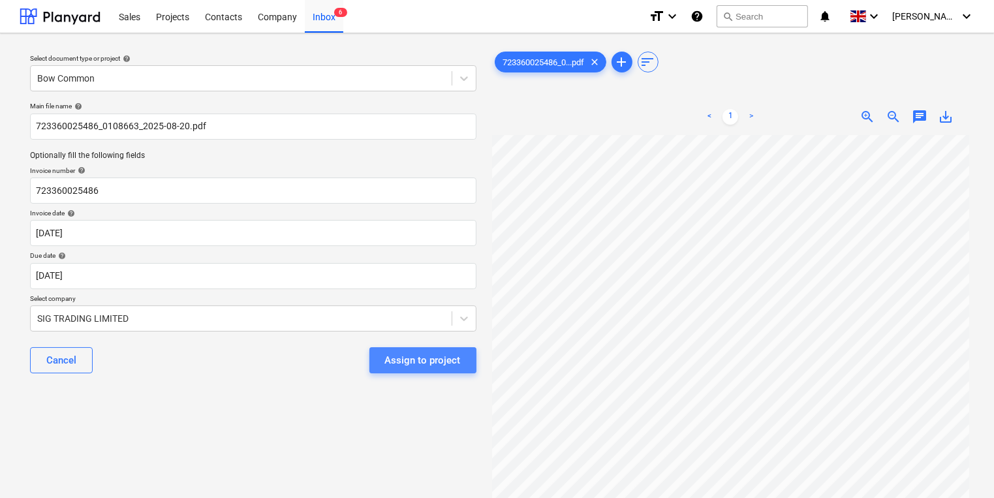
click at [448, 363] on div "Assign to project" at bounding box center [423, 360] width 76 height 17
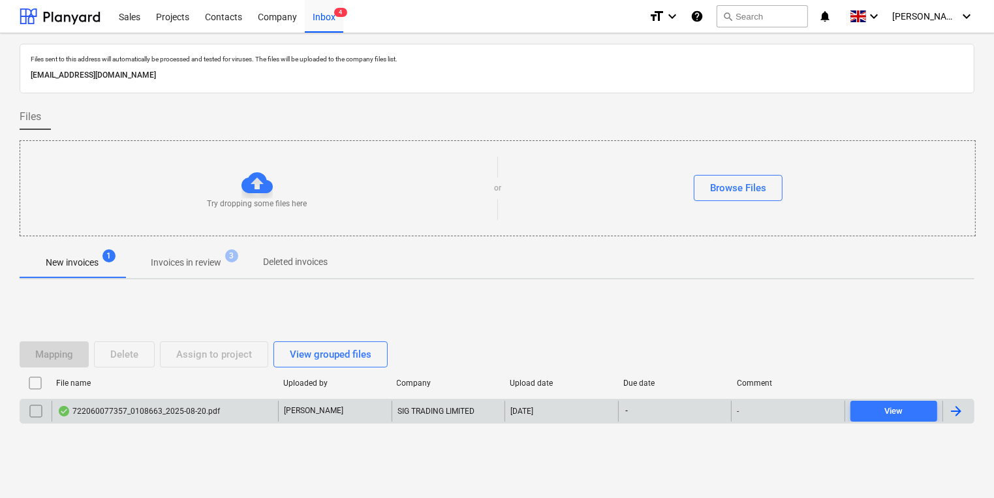
click at [184, 416] on div "722060077357_0108663_2025-08-20.pdf" at bounding box center [165, 411] width 226 height 21
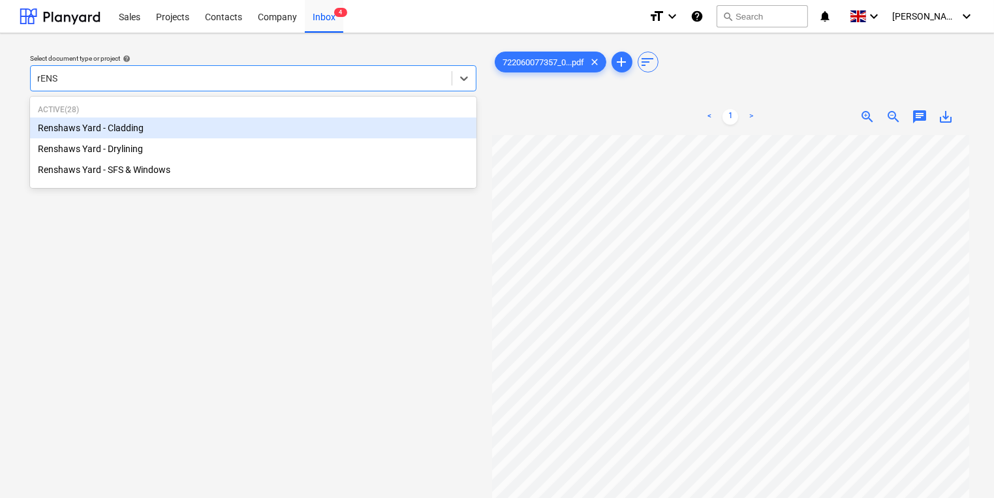
type input "rENSH"
click at [381, 125] on div "Renshaws Yard - Cladding" at bounding box center [253, 127] width 446 height 21
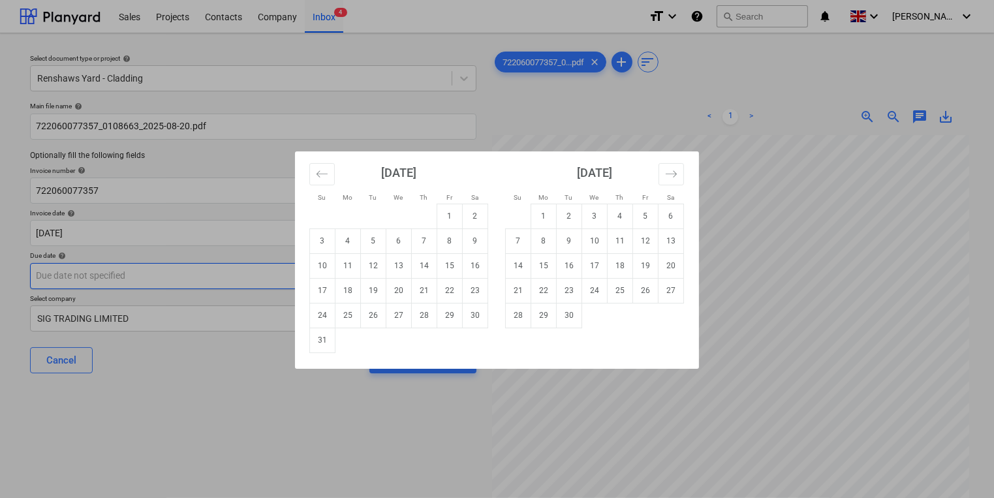
click at [288, 283] on body "Sales Projects Contacts Company Inbox 4 format_size keyboard_arrow_down help se…" at bounding box center [497, 249] width 994 height 498
drag, startPoint x: 622, startPoint y: 261, endPoint x: 653, endPoint y: 265, distance: 30.9
click at [653, 265] on tr "14 15 16 17 18 19 20" at bounding box center [595, 265] width 178 height 25
click at [640, 265] on td "19" at bounding box center [645, 265] width 25 height 25
type input "[DATE]"
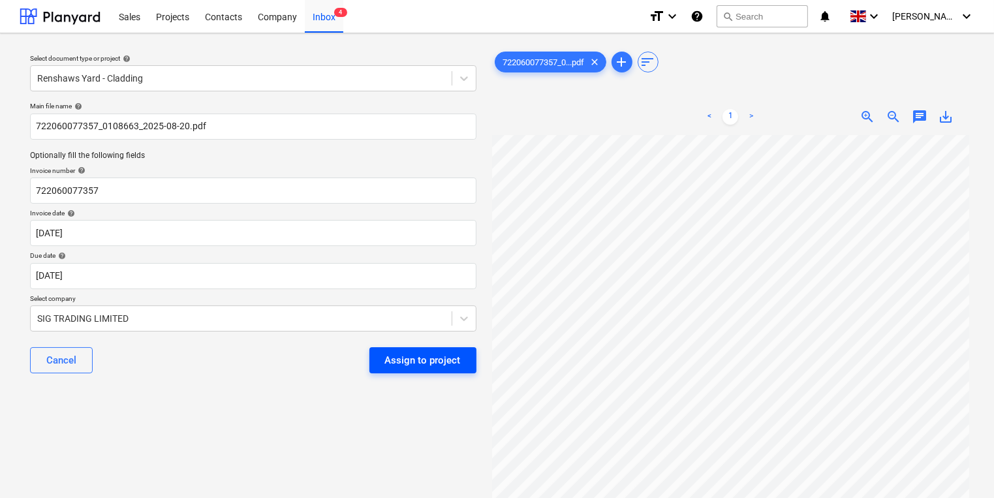
click at [423, 356] on div "Assign to project" at bounding box center [423, 360] width 76 height 17
